Goal: Task Accomplishment & Management: Manage account settings

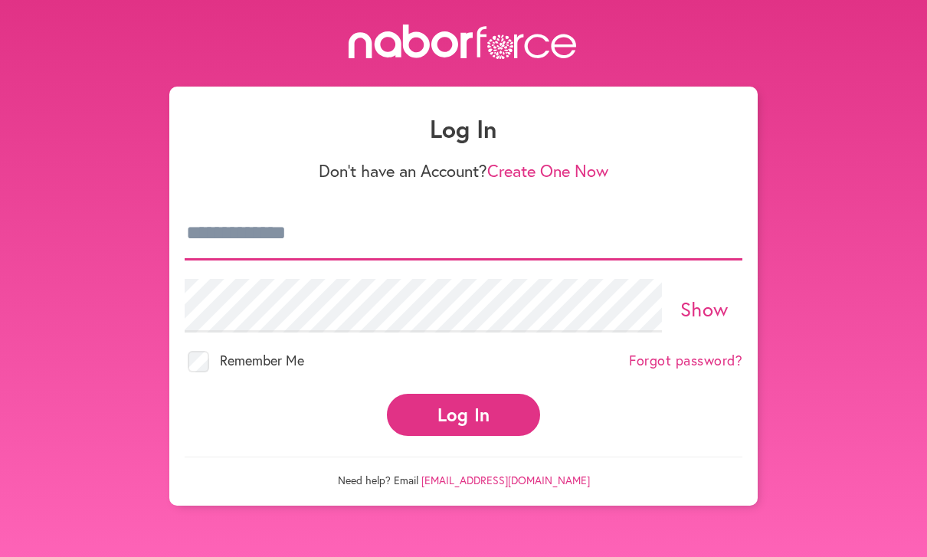
click at [240, 229] on input "email" at bounding box center [464, 234] width 558 height 54
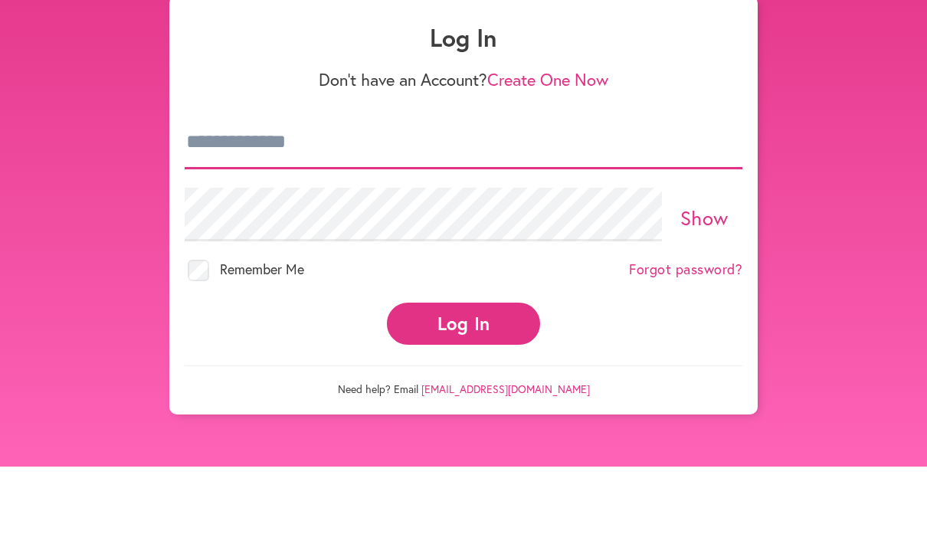
type input "**********"
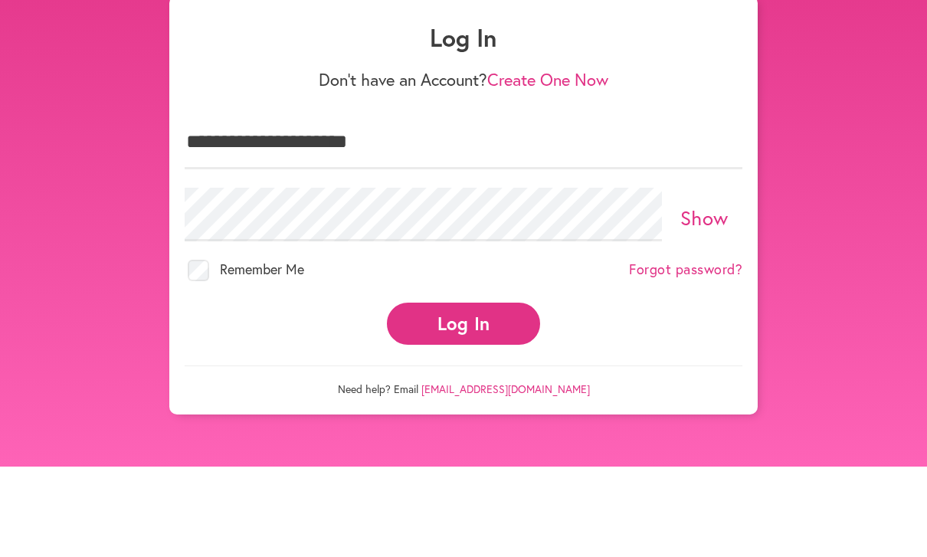
click at [464, 394] on button "Log In" at bounding box center [463, 415] width 153 height 42
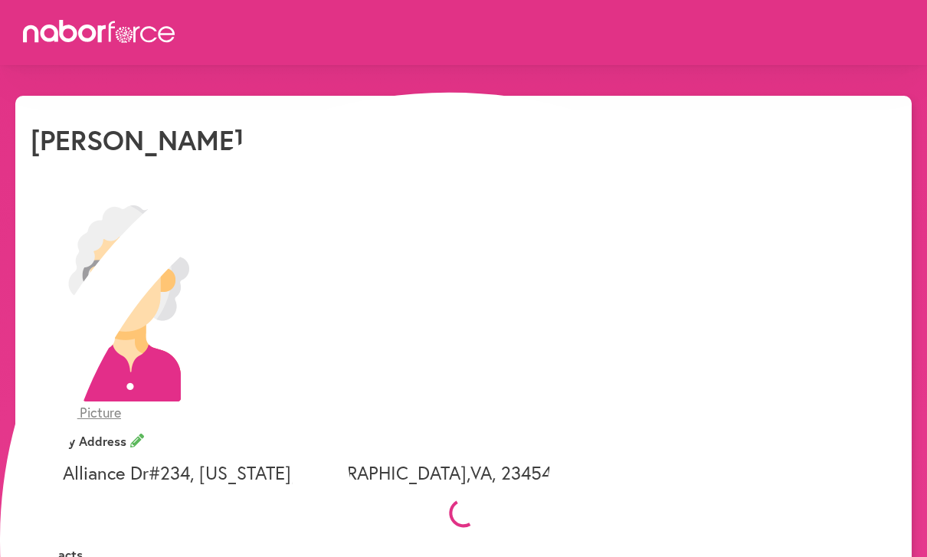
select select "*"
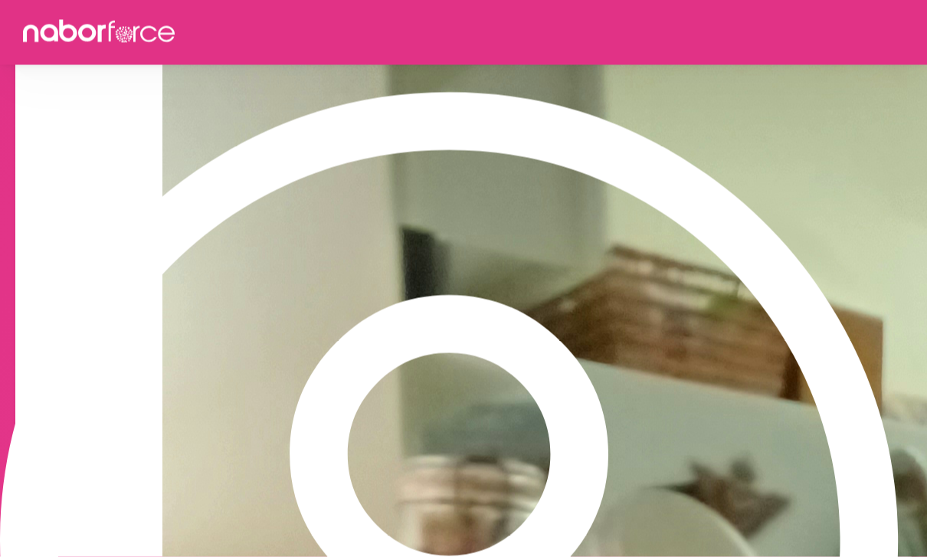
scroll to position [0, 103]
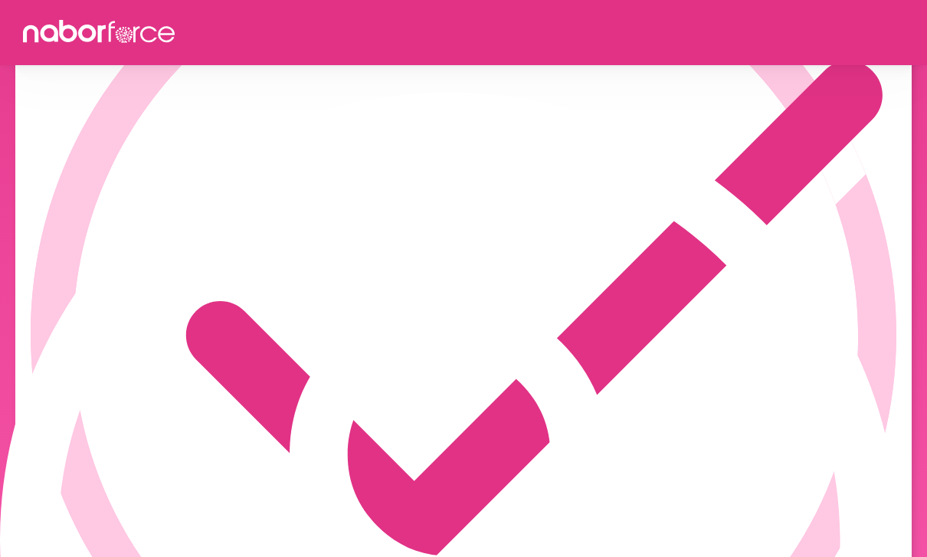
scroll to position [111, 0]
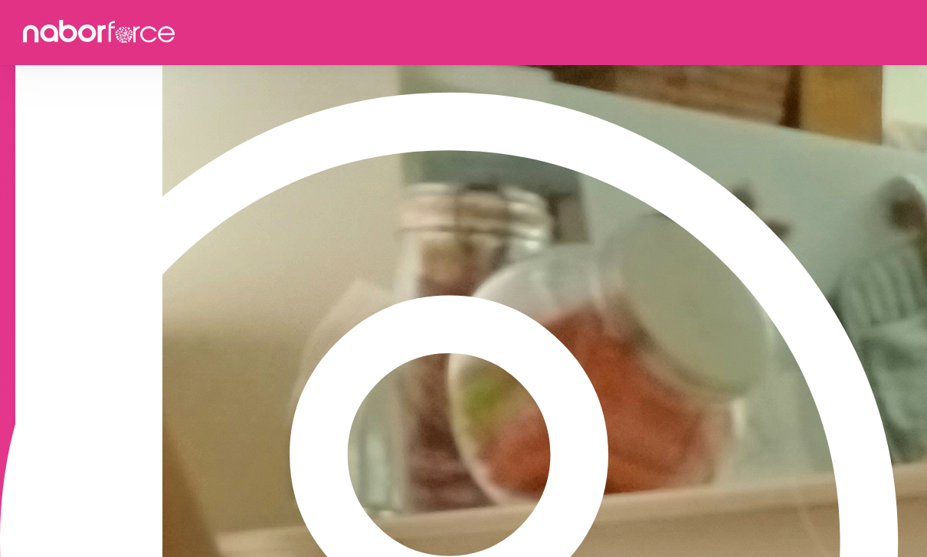
scroll to position [0, 128]
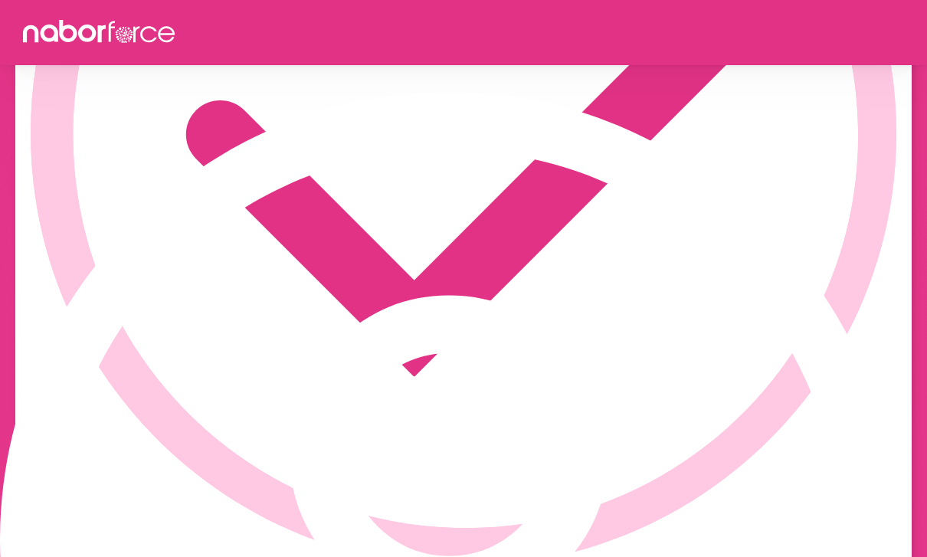
scroll to position [160, 0]
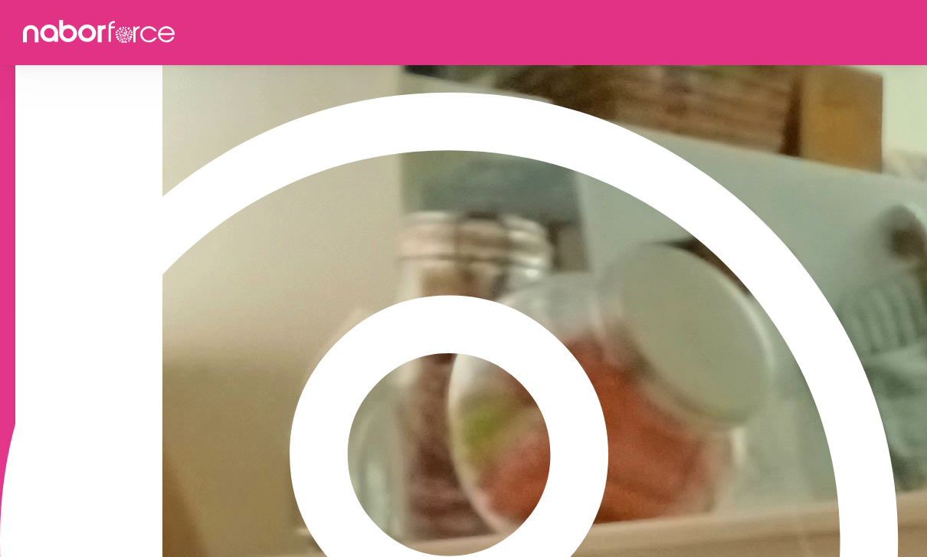
scroll to position [494, 0]
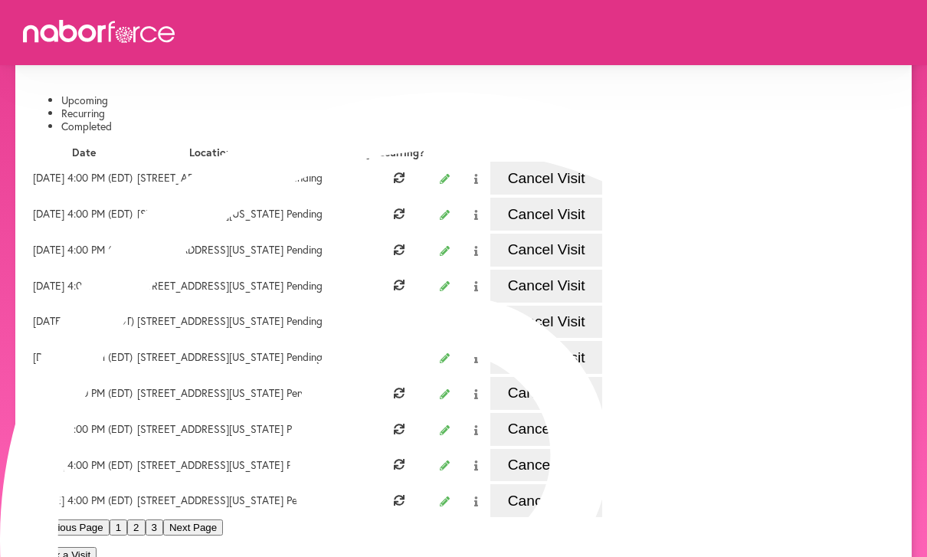
scroll to position [0, 103]
click at [602, 339] on button "Cancel Visit" at bounding box center [547, 322] width 112 height 33
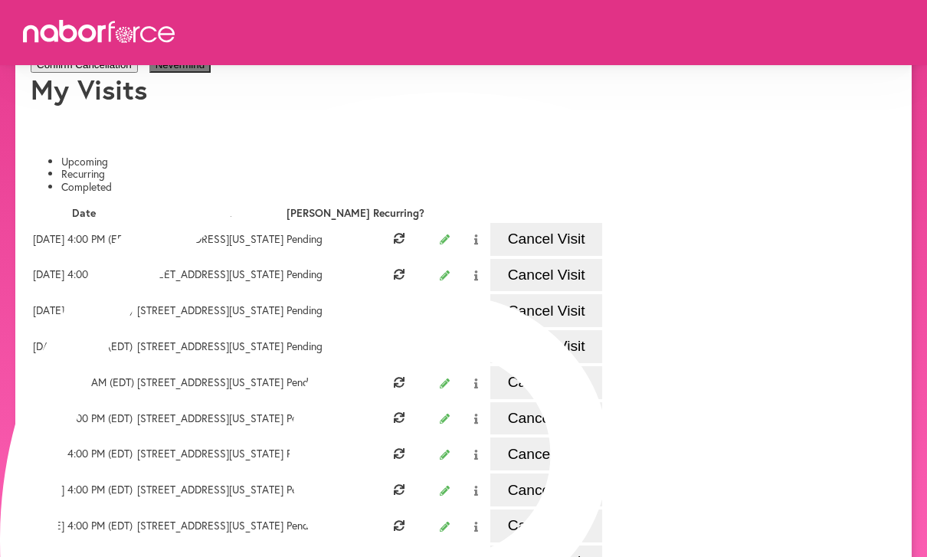
click at [138, 73] on button "Confirm Cancellation" at bounding box center [84, 65] width 107 height 16
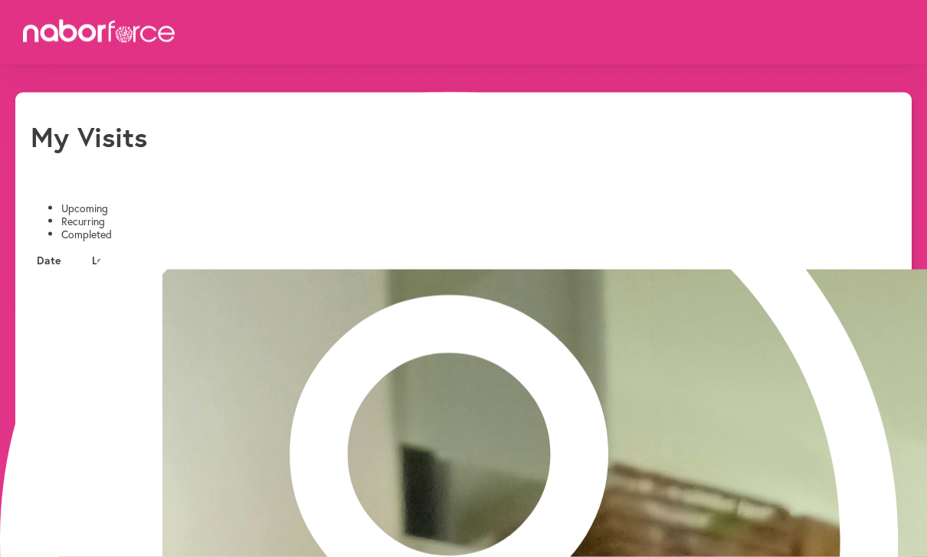
scroll to position [0, 0]
